Goal: Information Seeking & Learning: Learn about a topic

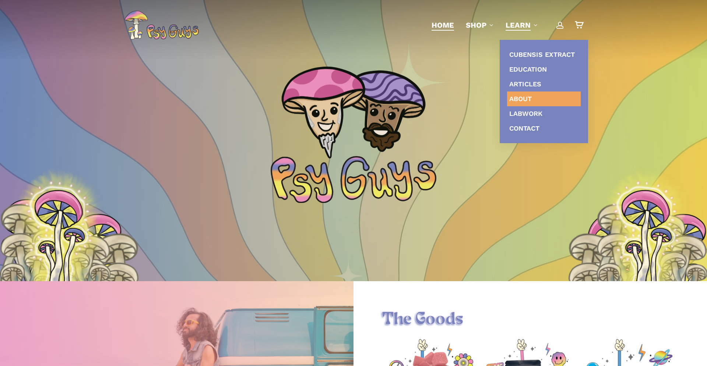
click at [526, 99] on span "About" at bounding box center [521, 99] width 22 height 8
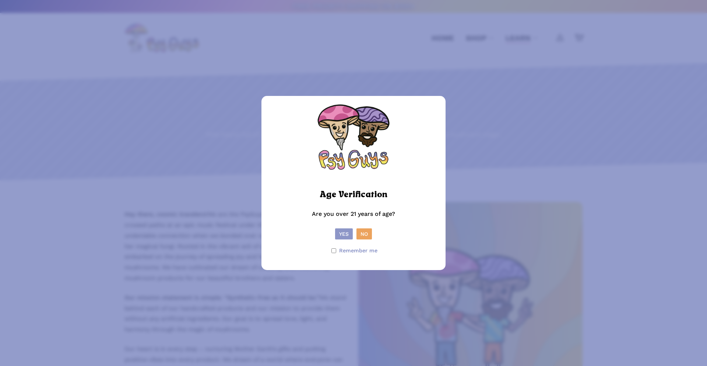
click at [340, 232] on button "Yes" at bounding box center [344, 233] width 18 height 11
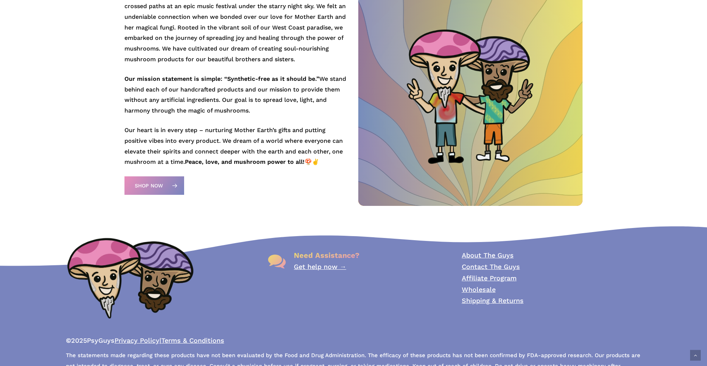
scroll to position [245, 0]
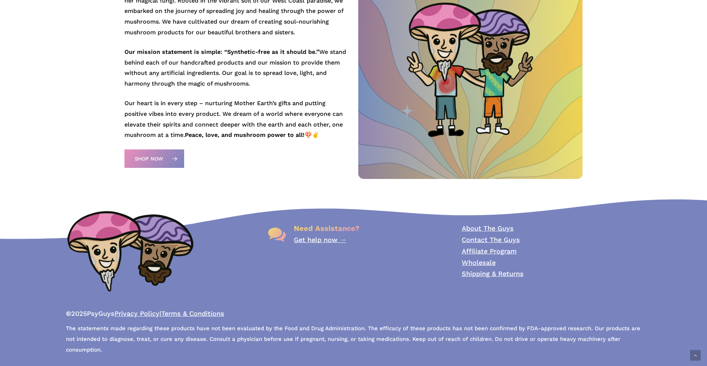
click at [501, 229] on link "About The Guys" at bounding box center [488, 228] width 52 height 8
